Goal: Task Accomplishment & Management: Manage account settings

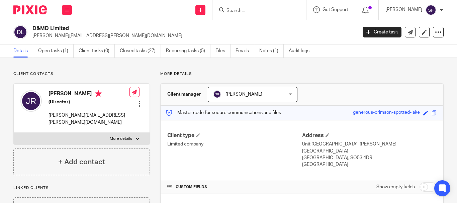
click at [438, 11] on div "[PERSON_NAME]" at bounding box center [414, 10] width 58 height 11
click at [426, 25] on span "My profile" at bounding box center [415, 26] width 21 height 5
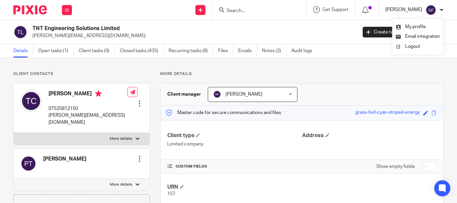
click at [417, 10] on p "[PERSON_NAME]" at bounding box center [403, 9] width 37 height 7
click at [439, 8] on div "[PERSON_NAME]" at bounding box center [414, 10] width 58 height 11
click at [411, 22] on li "My profile" at bounding box center [418, 27] width 44 height 10
click at [410, 24] on li "My profile" at bounding box center [418, 27] width 44 height 10
click at [409, 25] on span "My profile" at bounding box center [415, 26] width 21 height 5
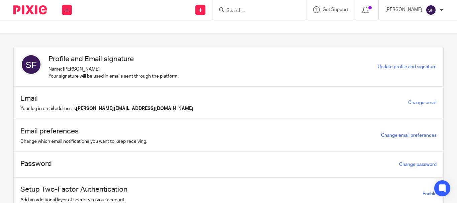
click at [268, 6] on form at bounding box center [261, 10] width 71 height 8
click at [268, 9] on input "Search" at bounding box center [256, 11] width 60 height 6
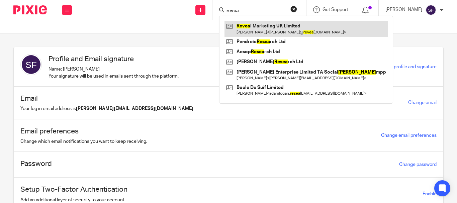
type input "revea"
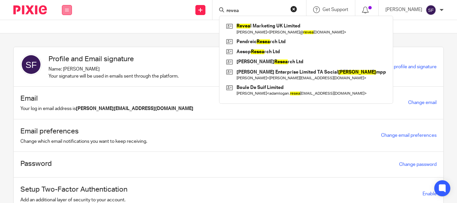
click at [66, 9] on icon at bounding box center [67, 10] width 4 height 4
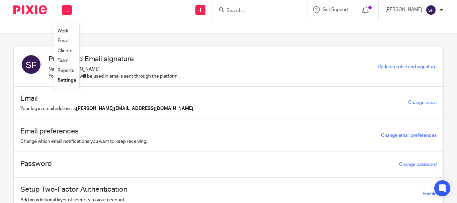
click at [65, 60] on link "Team" at bounding box center [63, 60] width 11 height 5
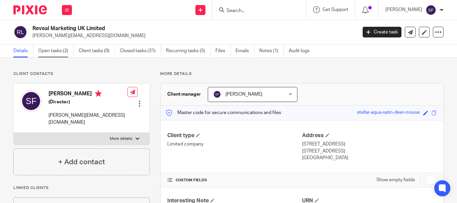
click at [59, 50] on link "Open tasks (2)" at bounding box center [55, 50] width 35 height 13
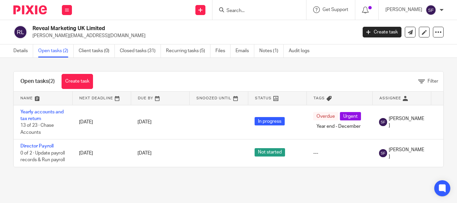
click at [51, 51] on link "Open tasks (2)" at bounding box center [55, 50] width 35 height 13
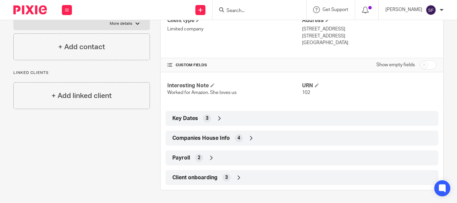
scroll to position [116, 0]
click at [202, 139] on span "Companies House Info" at bounding box center [201, 137] width 58 height 7
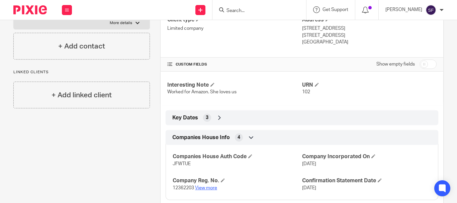
click at [200, 186] on p "12362203 View more" at bounding box center [237, 188] width 129 height 7
click at [200, 186] on link "View more" at bounding box center [206, 188] width 22 height 5
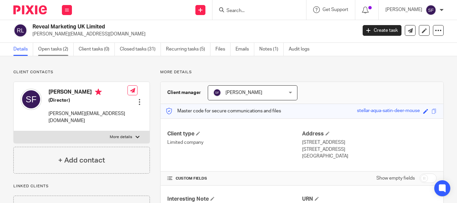
scroll to position [0, 0]
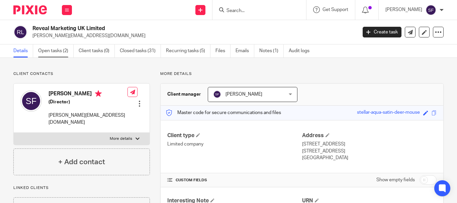
click at [56, 49] on link "Open tasks (2)" at bounding box center [55, 50] width 35 height 13
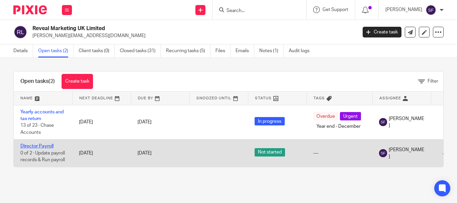
click at [39, 146] on link "Director Payroll" at bounding box center [36, 146] width 33 height 5
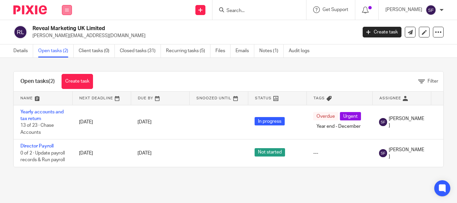
click at [67, 10] on icon at bounding box center [67, 10] width 4 height 4
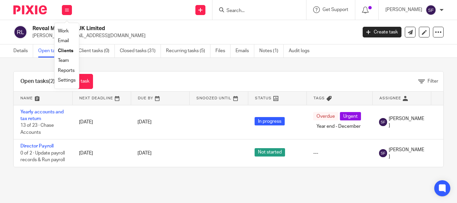
click at [69, 30] on link "Work" at bounding box center [63, 31] width 11 height 5
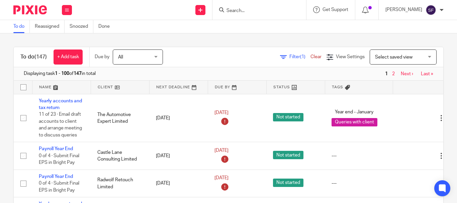
click at [289, 57] on span "Filter (1)" at bounding box center [299, 57] width 21 height 5
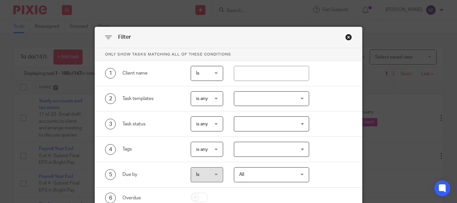
click at [273, 102] on div at bounding box center [271, 98] width 75 height 15
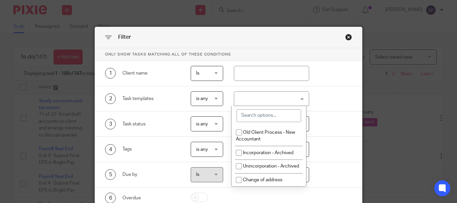
click at [269, 120] on input "search" at bounding box center [268, 115] width 65 height 13
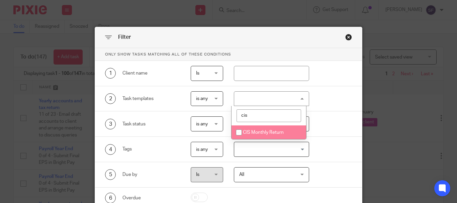
type input "cis"
click at [264, 134] on span "CIS Monthly Return" at bounding box center [263, 132] width 41 height 5
checkbox input "true"
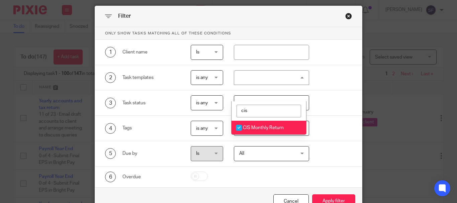
scroll to position [60, 0]
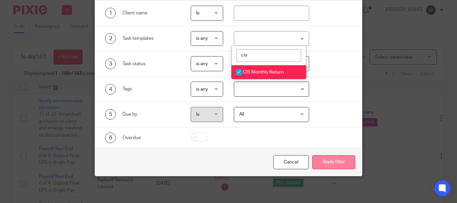
click at [333, 158] on button "Apply filter" at bounding box center [333, 162] width 43 height 14
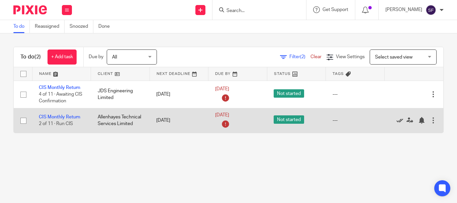
click at [400, 120] on icon at bounding box center [399, 120] width 7 height 7
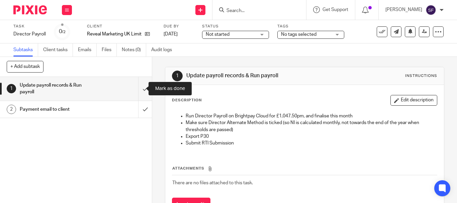
click at [140, 87] on input "submit" at bounding box center [76, 89] width 152 height 24
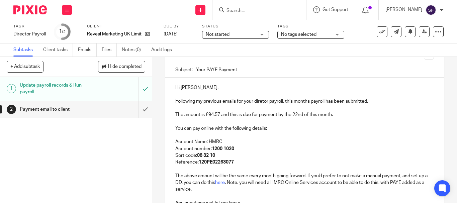
scroll to position [67, 0]
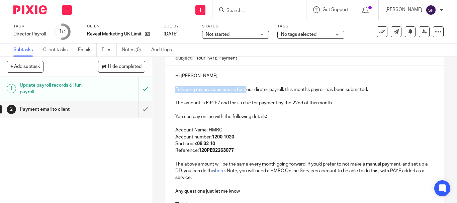
drag, startPoint x: 245, startPoint y: 91, endPoint x: 175, endPoint y: 87, distance: 70.7
click at [175, 87] on p "Following my previous emails for your diretor payroll, this months payroll has …" at bounding box center [304, 89] width 259 height 7
drag, startPoint x: 243, startPoint y: 91, endPoint x: 227, endPoint y: 90, distance: 15.4
click at [232, 90] on p "Your director payroll, this months payroll has been submitted." at bounding box center [304, 89] width 259 height 7
click at [222, 90] on p "Your director payroll, this months payroll has been submitted." at bounding box center [304, 89] width 259 height 7
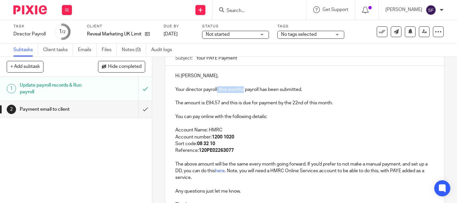
drag, startPoint x: 215, startPoint y: 89, endPoint x: 241, endPoint y: 91, distance: 26.5
click at [241, 91] on p "Your director payroll, this months payroll has been submitted." at bounding box center [304, 89] width 259 height 7
drag, startPoint x: 310, startPoint y: 103, endPoint x: 316, endPoint y: 103, distance: 6.4
click at [316, 103] on p "The amount is £94.57 and this is due for payment by the 22nd of this month." at bounding box center [304, 103] width 259 height 7
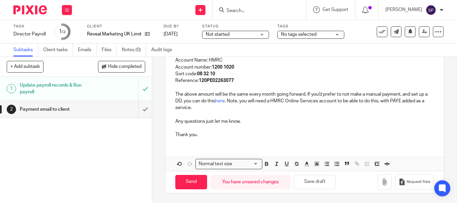
scroll to position [137, 0]
click at [378, 187] on button "button" at bounding box center [385, 181] width 14 height 15
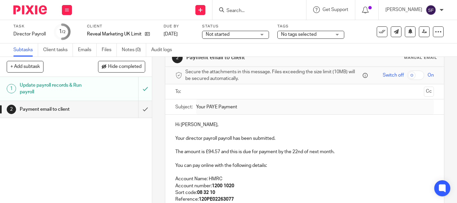
scroll to position [0, 0]
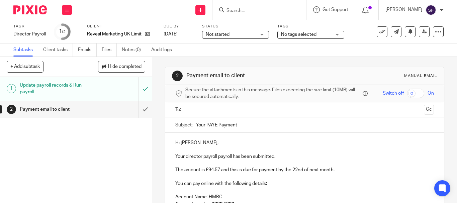
click at [214, 107] on input "text" at bounding box center [304, 110] width 233 height 8
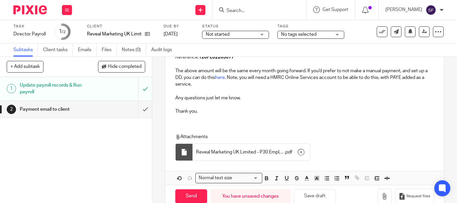
scroll to position [176, 0]
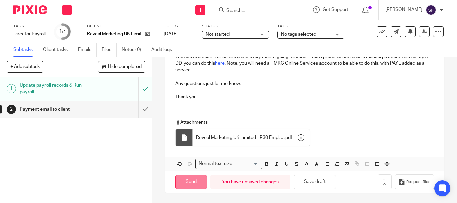
click at [194, 186] on input "Send" at bounding box center [191, 182] width 32 height 14
type input "Sent"
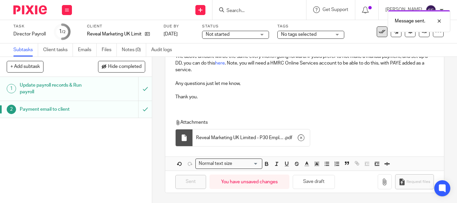
click at [379, 33] on icon at bounding box center [382, 31] width 7 height 7
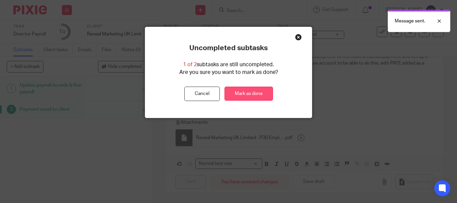
click at [255, 94] on link "Mark as done" at bounding box center [248, 94] width 48 height 14
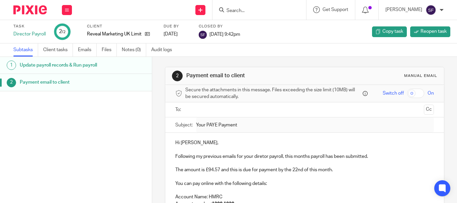
click at [252, 13] on input "Search" at bounding box center [256, 11] width 60 height 6
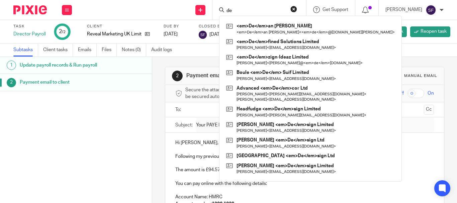
type input "d"
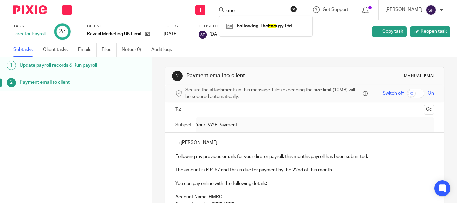
type input "ene"
click at [297, 10] on button "reset" at bounding box center [293, 9] width 7 height 7
click at [275, 10] on input "Search" at bounding box center [256, 11] width 60 height 6
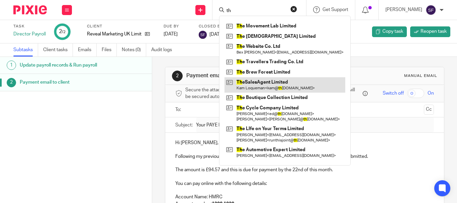
type input "th"
click at [269, 86] on link at bounding box center [284, 84] width 121 height 15
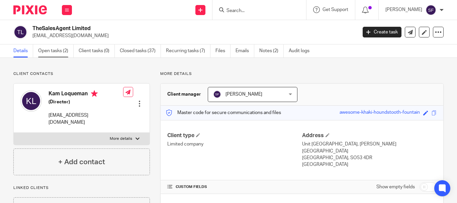
click at [53, 54] on link "Open tasks (2)" at bounding box center [55, 50] width 35 height 13
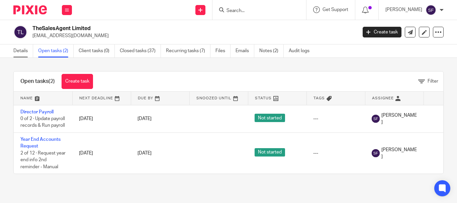
click at [24, 56] on link "Details" at bounding box center [23, 50] width 20 height 13
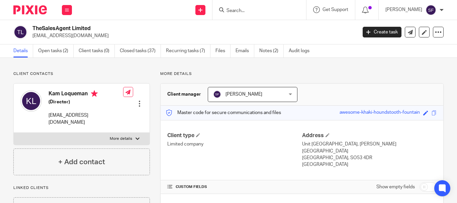
scroll to position [178, 0]
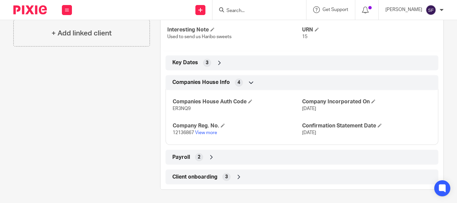
click at [264, 12] on input "Search" at bounding box center [256, 11] width 60 height 6
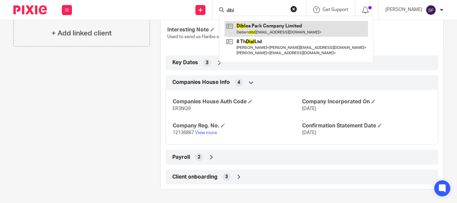
type input "dibl"
click at [274, 30] on link at bounding box center [295, 28] width 143 height 15
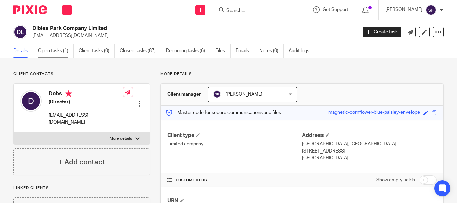
click at [58, 54] on link "Open tasks (1)" at bounding box center [55, 50] width 35 height 13
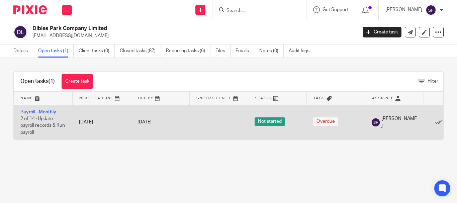
click at [27, 112] on link "Payroll - Monthly" at bounding box center [38, 112] width 36 height 5
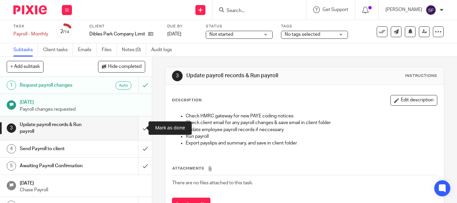
click at [141, 131] on input "submit" at bounding box center [76, 128] width 152 height 24
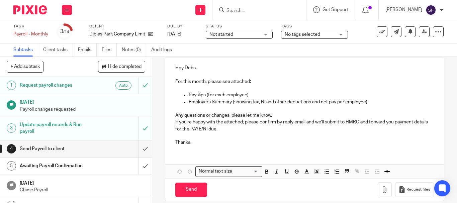
scroll to position [83, 0]
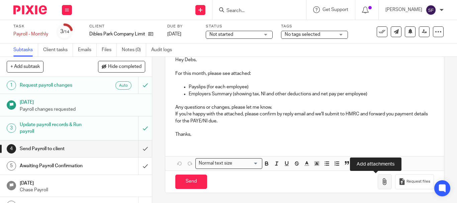
click at [378, 185] on button "button" at bounding box center [385, 181] width 14 height 15
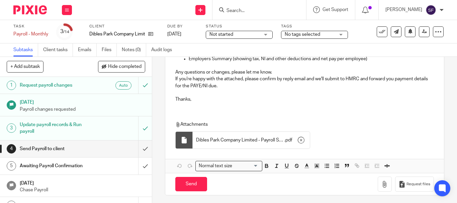
scroll to position [121, 0]
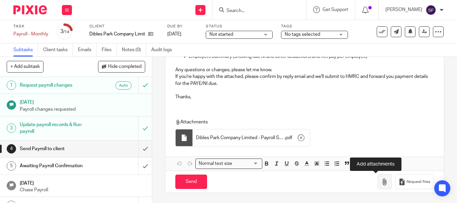
click at [381, 183] on icon "button" at bounding box center [384, 182] width 7 height 7
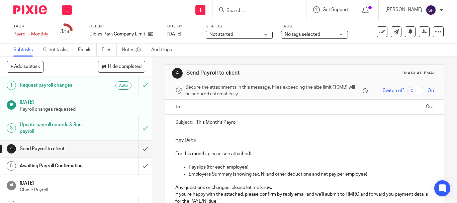
scroll to position [0, 0]
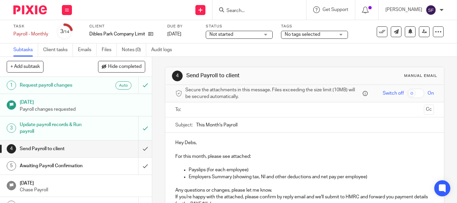
click at [199, 109] on input "text" at bounding box center [304, 110] width 233 height 8
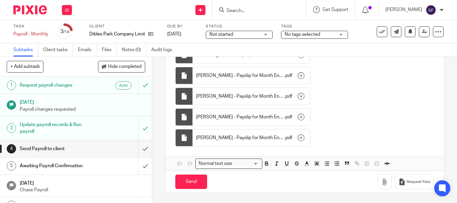
scroll to position [248, 0]
click at [192, 181] on input "Send" at bounding box center [191, 182] width 32 height 14
type input "Sent"
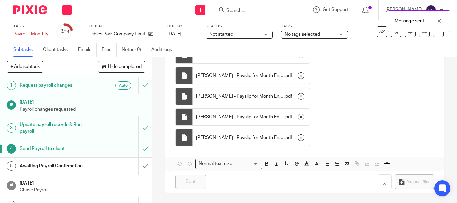
click at [155, 31] on div "Dibles Park Company Limited" at bounding box center [124, 34] width 70 height 7
click at [153, 33] on icon at bounding box center [150, 33] width 5 height 5
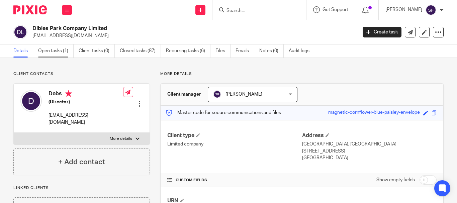
click at [48, 54] on link "Open tasks (1)" at bounding box center [55, 50] width 35 height 13
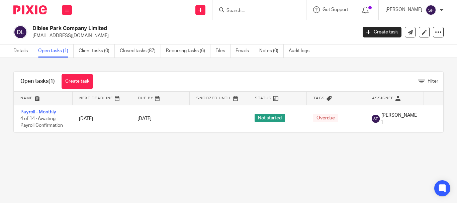
click at [250, 14] on input "Search" at bounding box center [256, 11] width 60 height 6
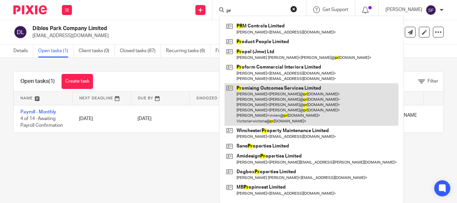
type input "pr"
click at [269, 101] on link at bounding box center [311, 104] width 174 height 42
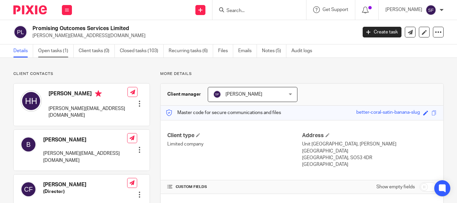
click at [54, 53] on link "Open tasks (1)" at bounding box center [55, 50] width 35 height 13
